Goal: Task Accomplishment & Management: Use online tool/utility

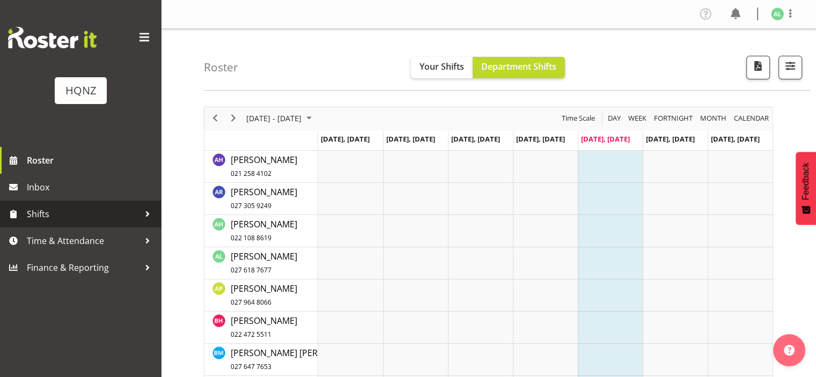
click at [65, 225] on link "Shifts" at bounding box center [80, 214] width 161 height 27
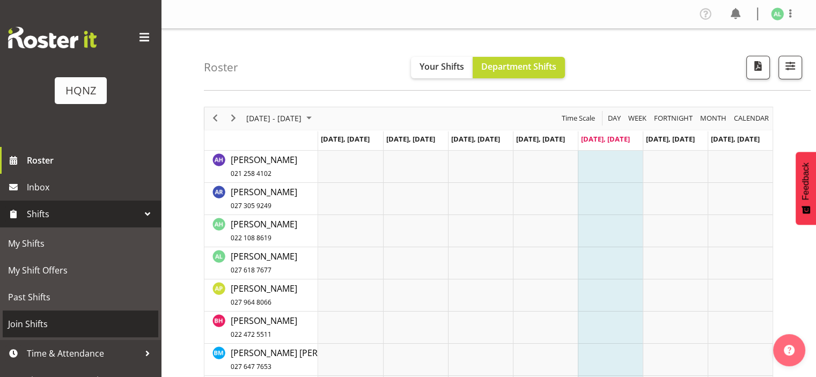
click at [50, 326] on span "Join Shifts" at bounding box center [80, 324] width 145 height 16
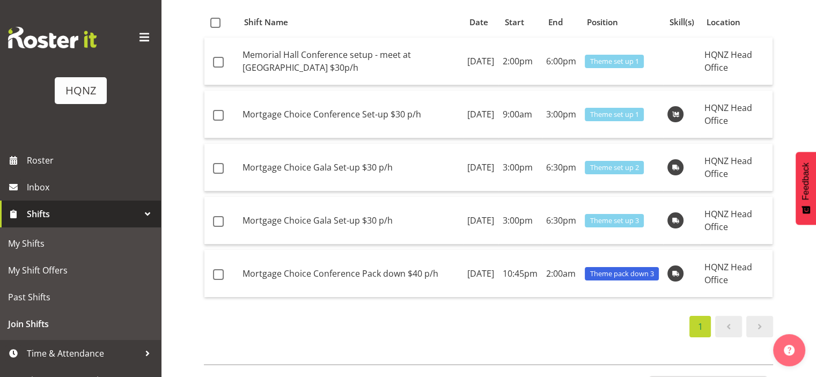
scroll to position [83, 0]
